Goal: Check status: Check status

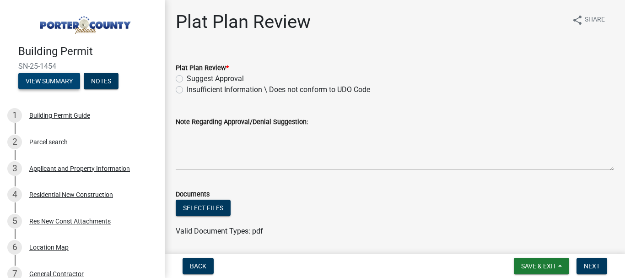
click at [51, 83] on button "View Summary" at bounding box center [49, 81] width 62 height 16
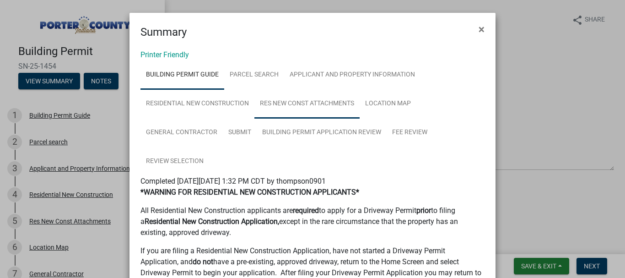
click at [314, 104] on link "Res New Const Attachments" at bounding box center [307, 103] width 105 height 29
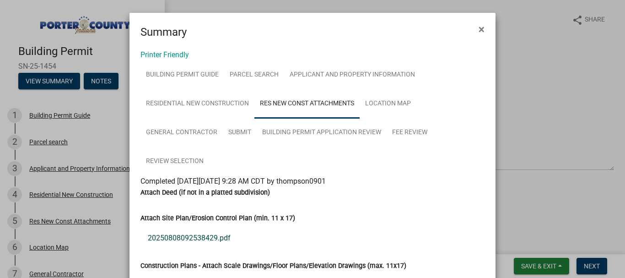
click at [189, 237] on link "20250808092538429.pdf" at bounding box center [313, 238] width 344 height 22
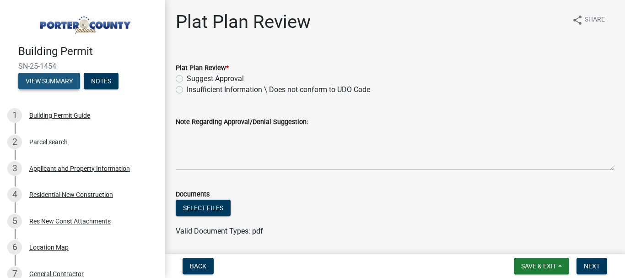
click at [52, 82] on button "View Summary" at bounding box center [49, 81] width 62 height 16
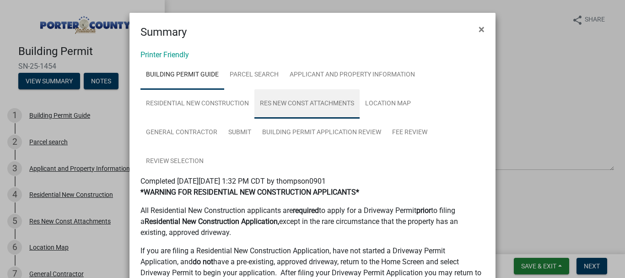
click at [323, 102] on link "Res New Const Attachments" at bounding box center [307, 103] width 105 height 29
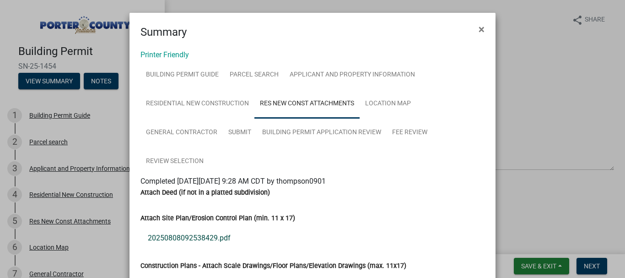
click at [186, 239] on link "20250808092538429.pdf" at bounding box center [313, 238] width 344 height 22
click at [479, 30] on span "×" at bounding box center [482, 29] width 6 height 13
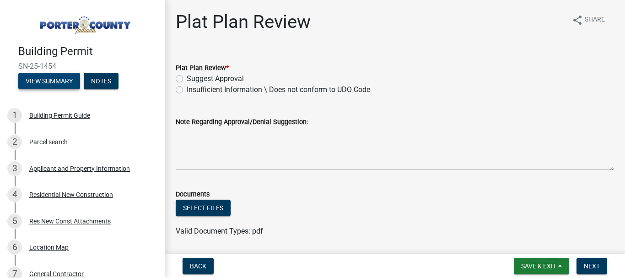
click at [51, 78] on button "View Summary" at bounding box center [49, 81] width 62 height 16
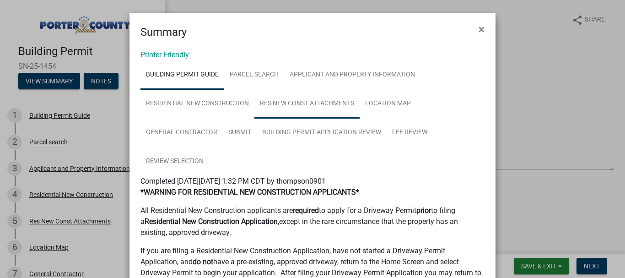
click at [295, 103] on link "Res New Const Attachments" at bounding box center [307, 103] width 105 height 29
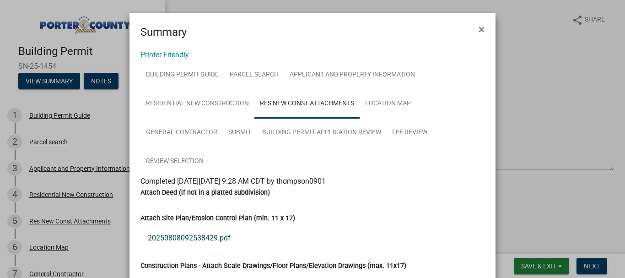
click at [211, 237] on link "20250808092538429.pdf" at bounding box center [313, 238] width 344 height 22
